Goal: Task Accomplishment & Management: Use online tool/utility

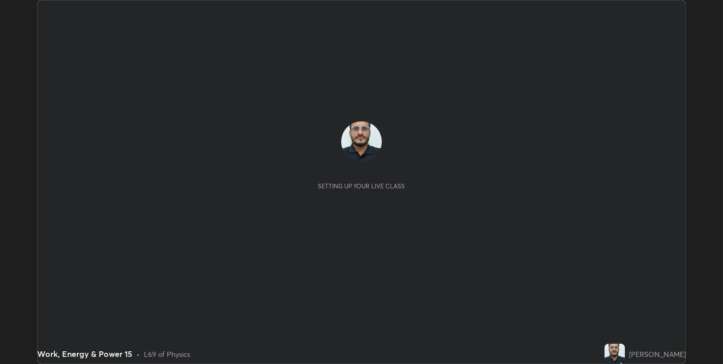
scroll to position [364, 723]
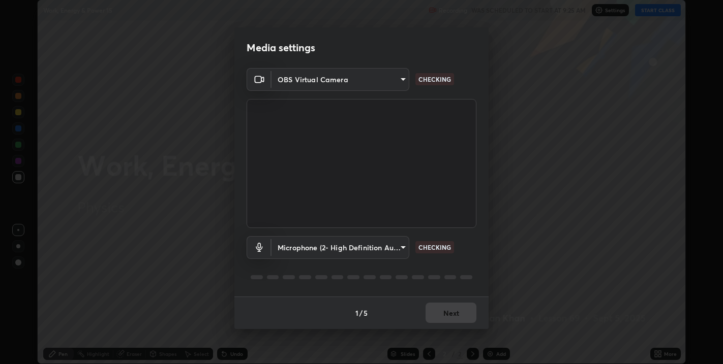
type input "67417adfccfa8b42c30ef4407fe4a6c493a28e79373338af571501226f50bce5"
type input "5ae5eb58a095c8d6c1905c16a689890706953ee02c64a57ea54ece677bd0501b"
click at [393, 81] on body "Erase all Work, Energy & Power 15 Recording WAS SCHEDULED TO START AT 9:25 AM S…" at bounding box center [361, 182] width 723 height 364
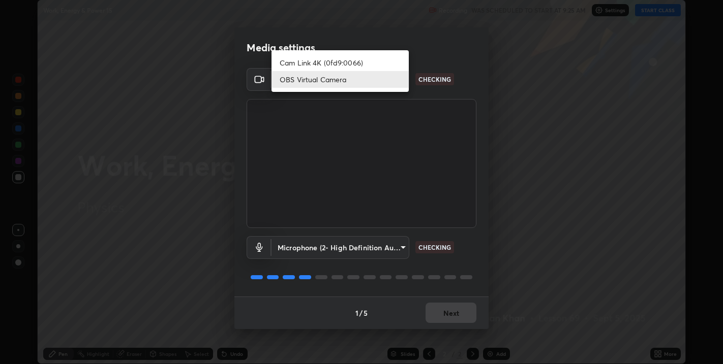
click at [410, 97] on div at bounding box center [361, 182] width 723 height 364
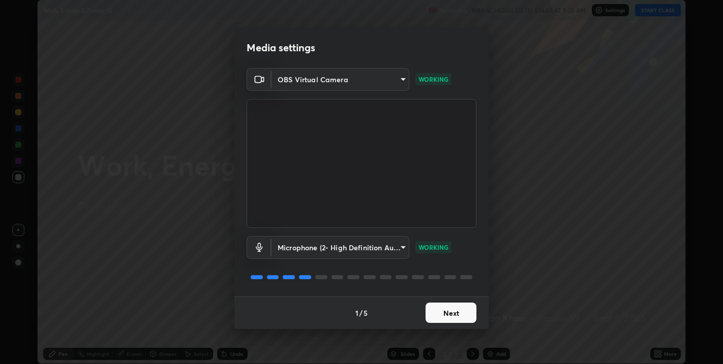
click at [432, 315] on button "Next" at bounding box center [450, 313] width 51 height 20
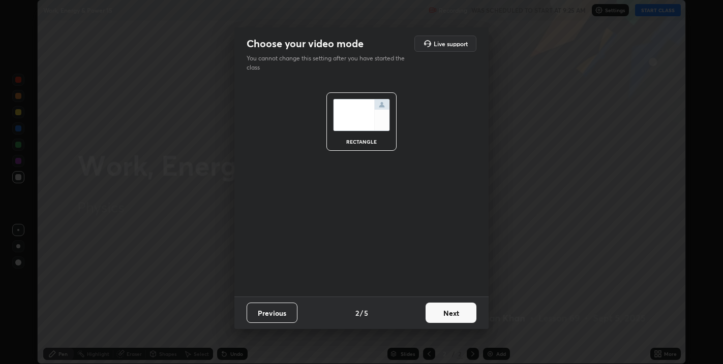
click at [440, 319] on button "Next" at bounding box center [450, 313] width 51 height 20
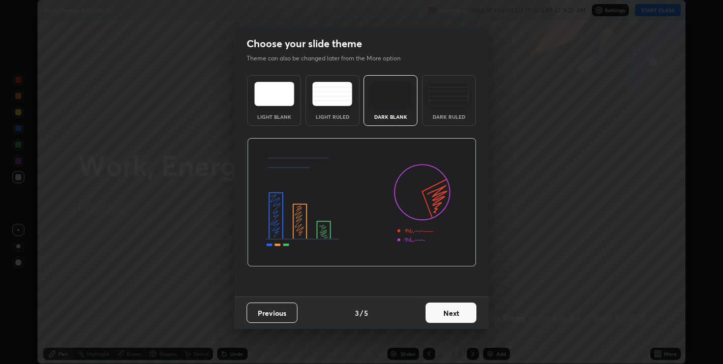
click at [446, 311] on button "Next" at bounding box center [450, 313] width 51 height 20
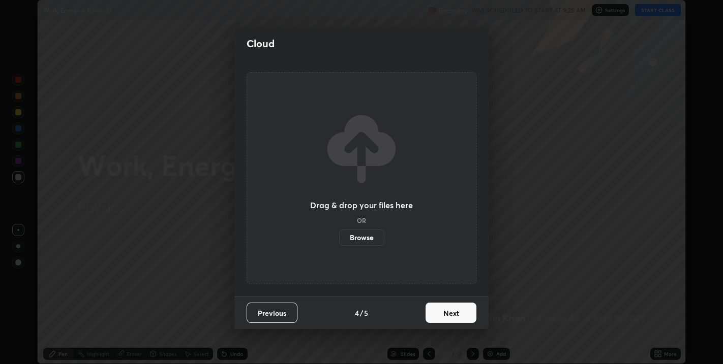
click at [453, 307] on button "Next" at bounding box center [450, 313] width 51 height 20
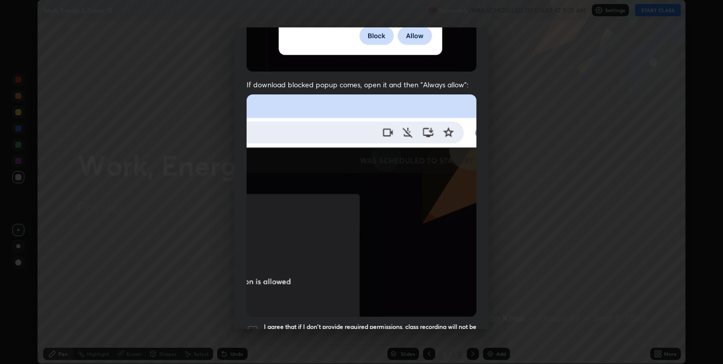
scroll to position [206, 0]
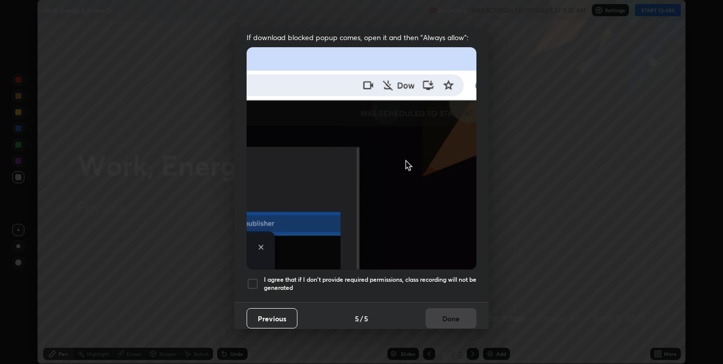
click at [248, 282] on div at bounding box center [253, 284] width 12 height 12
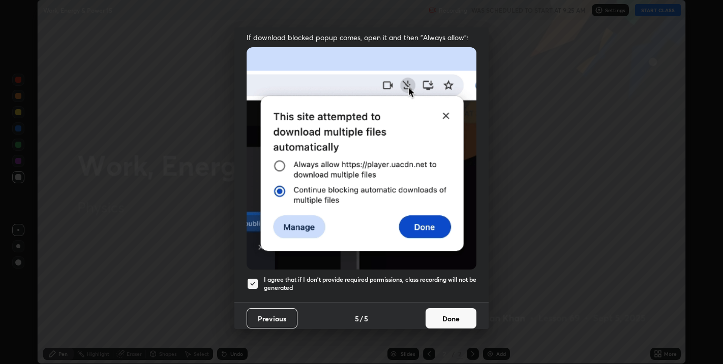
click at [459, 318] on button "Done" at bounding box center [450, 319] width 51 height 20
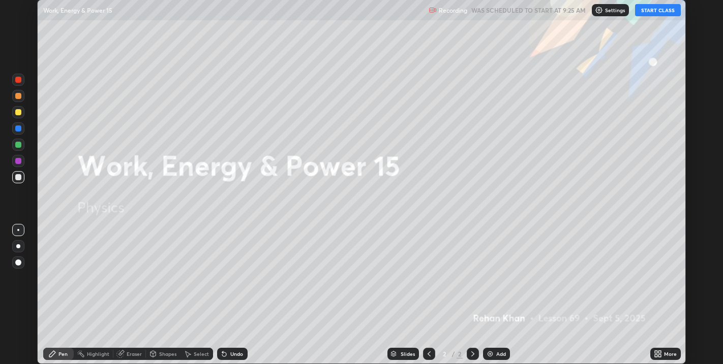
click at [663, 8] on button "START CLASS" at bounding box center [658, 10] width 46 height 12
click at [660, 8] on button "START CLASS" at bounding box center [658, 10] width 46 height 12
